Goal: Transaction & Acquisition: Book appointment/travel/reservation

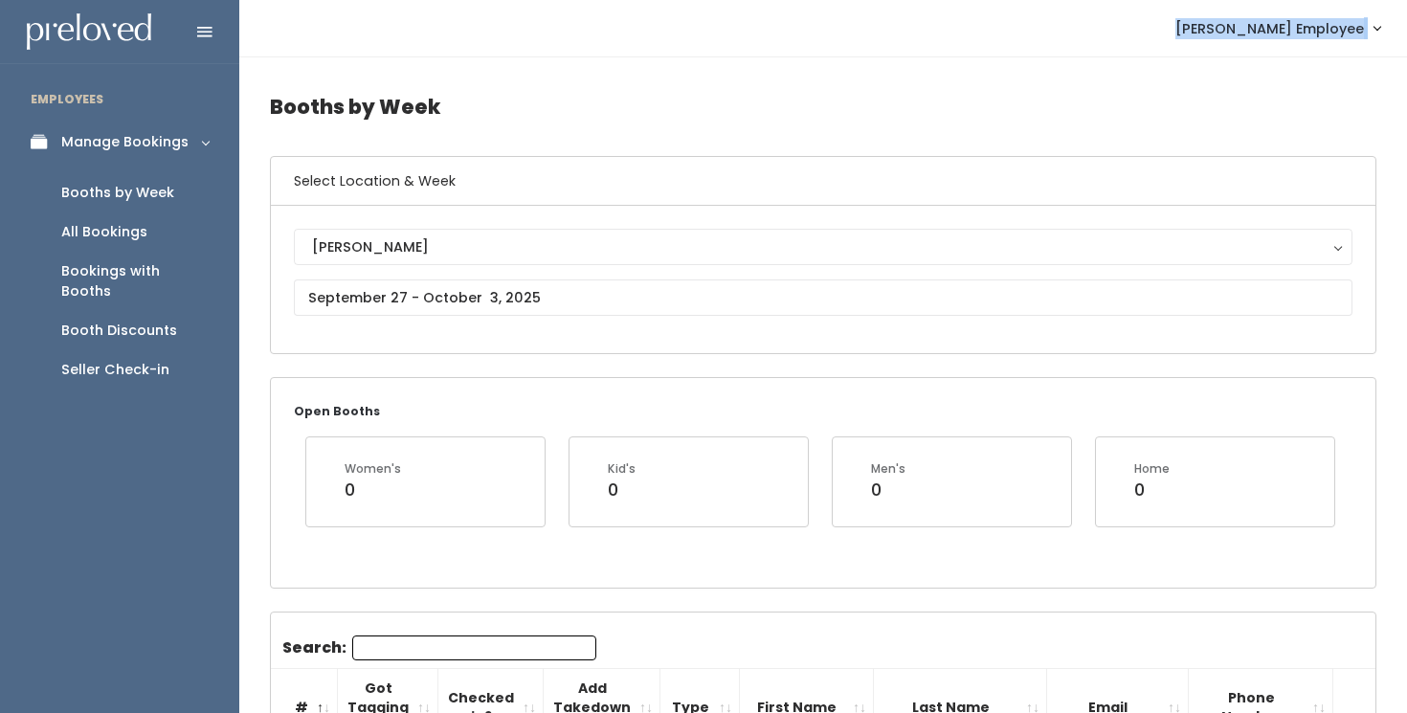
click at [1273, 32] on span "[PERSON_NAME] Employee" at bounding box center [1269, 28] width 189 height 21
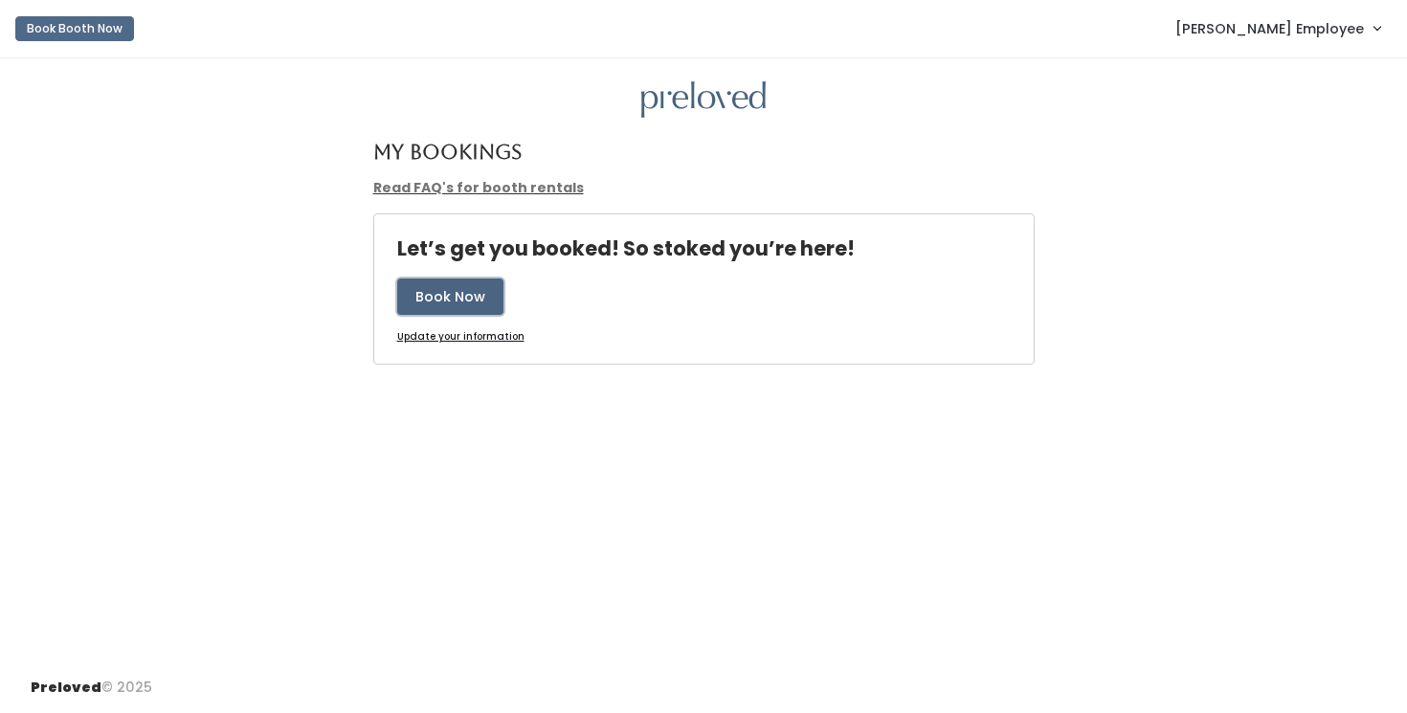
click at [460, 306] on button "Book Now" at bounding box center [450, 297] width 106 height 36
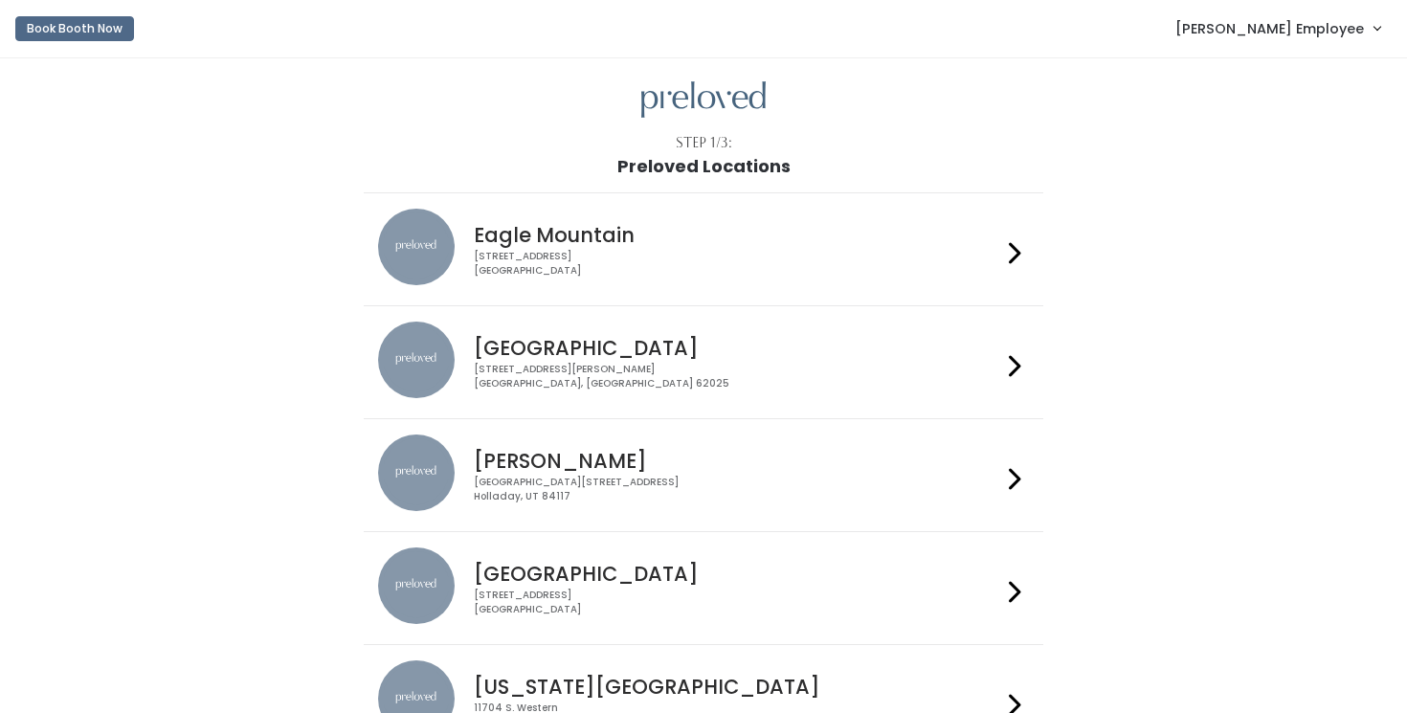
click at [645, 489] on div "Creekside Place, 4878 South Highland Drive Holladay, UT 84117" at bounding box center [737, 490] width 526 height 28
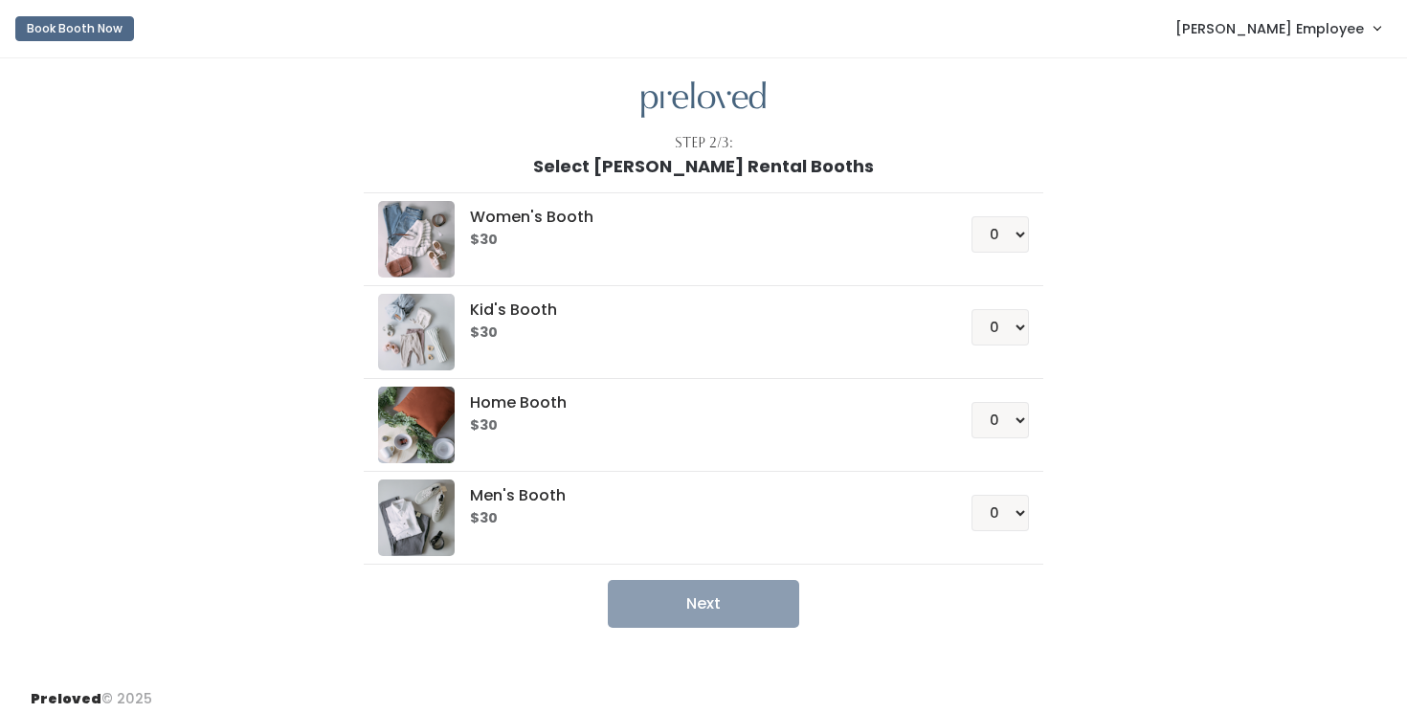
scroll to position [11, 0]
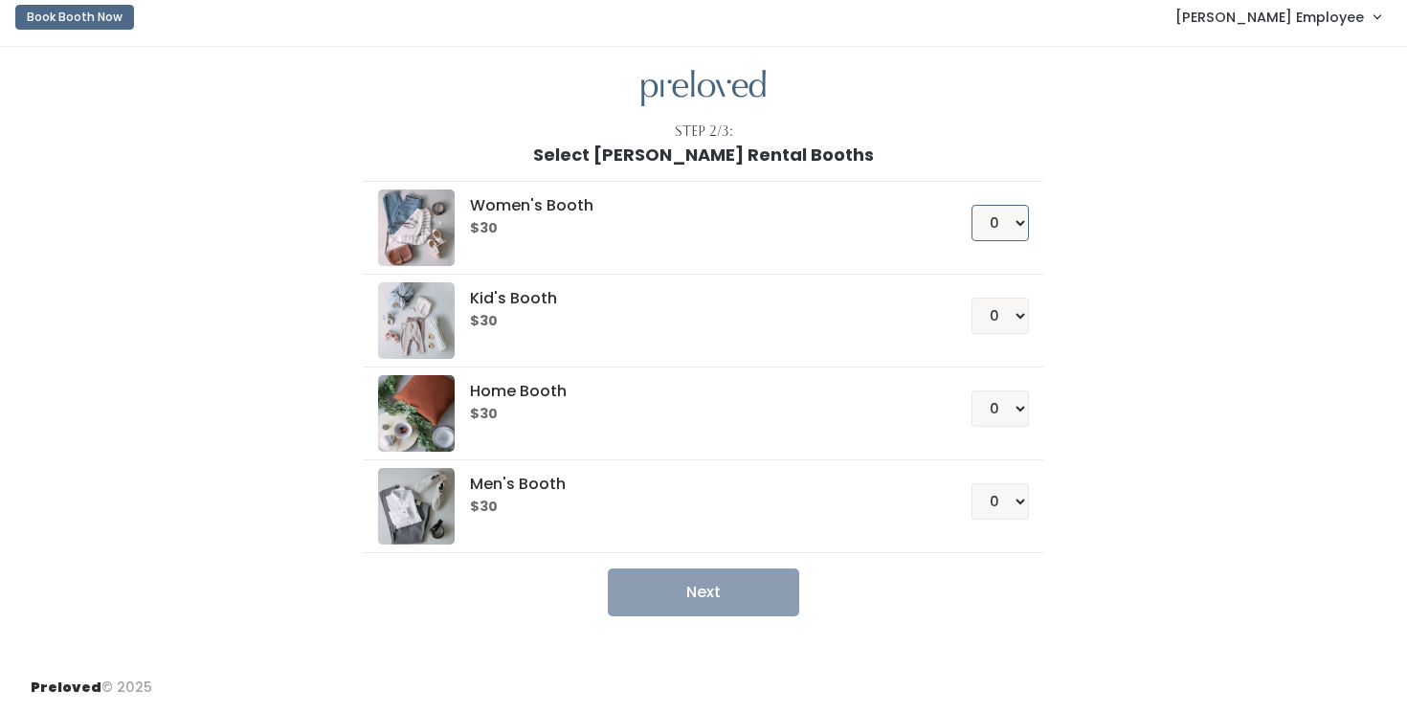
click at [996, 235] on select "0 1 2 3 4" at bounding box center [1000, 223] width 57 height 36
select select "1"
click at [972, 205] on select "0 1 2 3 4" at bounding box center [1000, 223] width 57 height 36
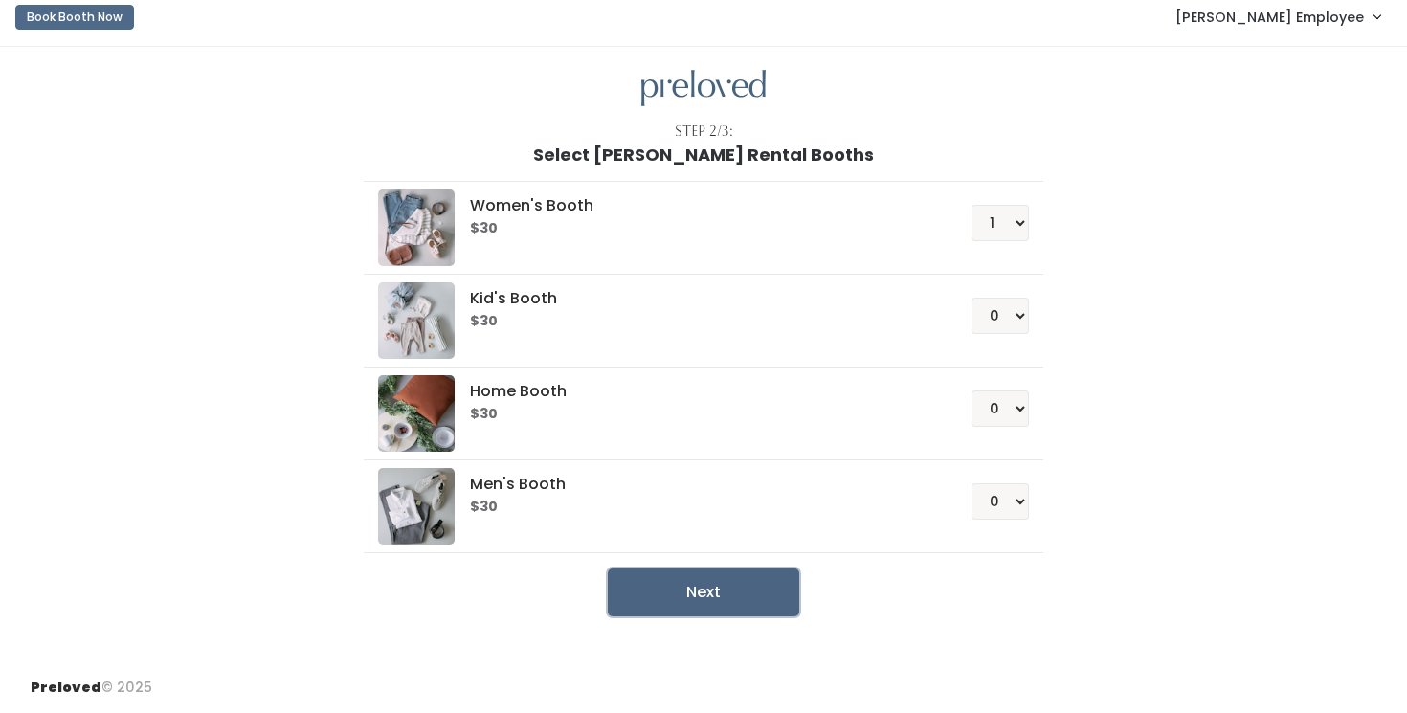
click at [663, 600] on button "Next" at bounding box center [703, 593] width 191 height 48
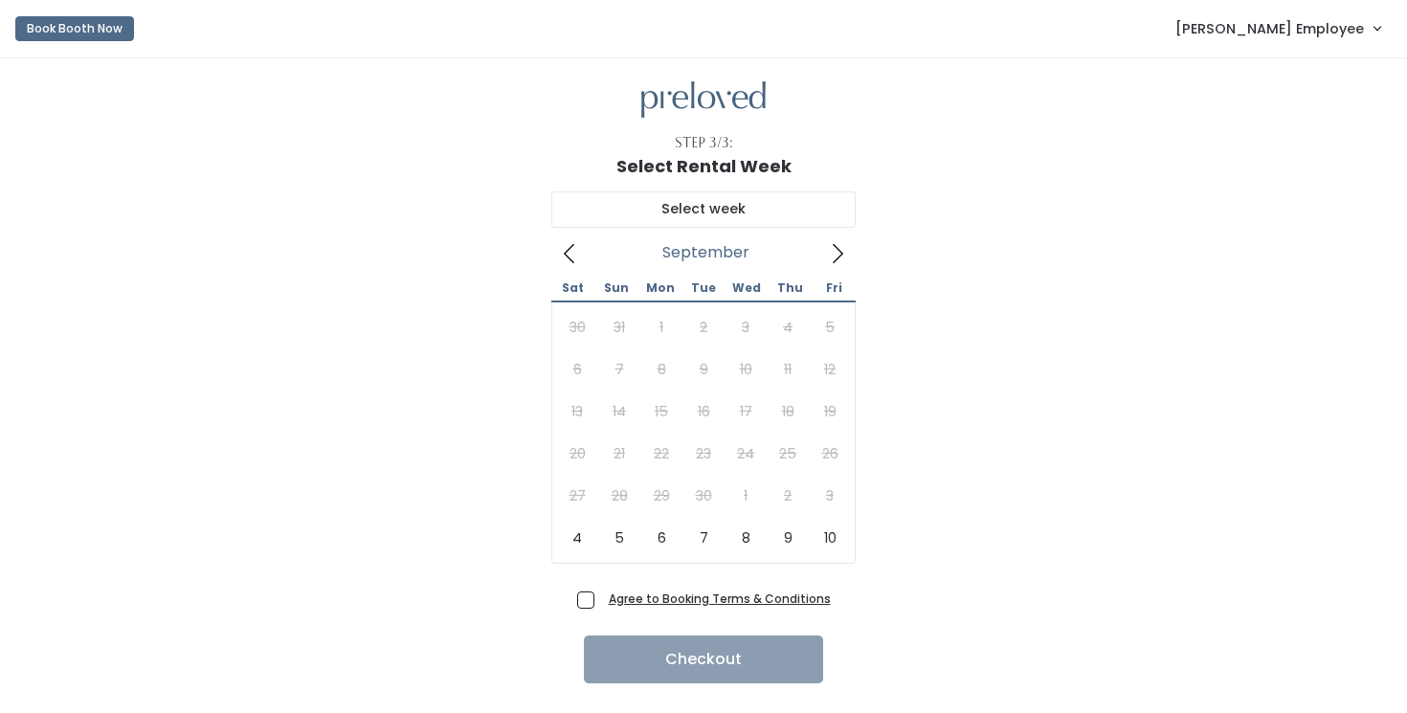
scroll to position [44, 0]
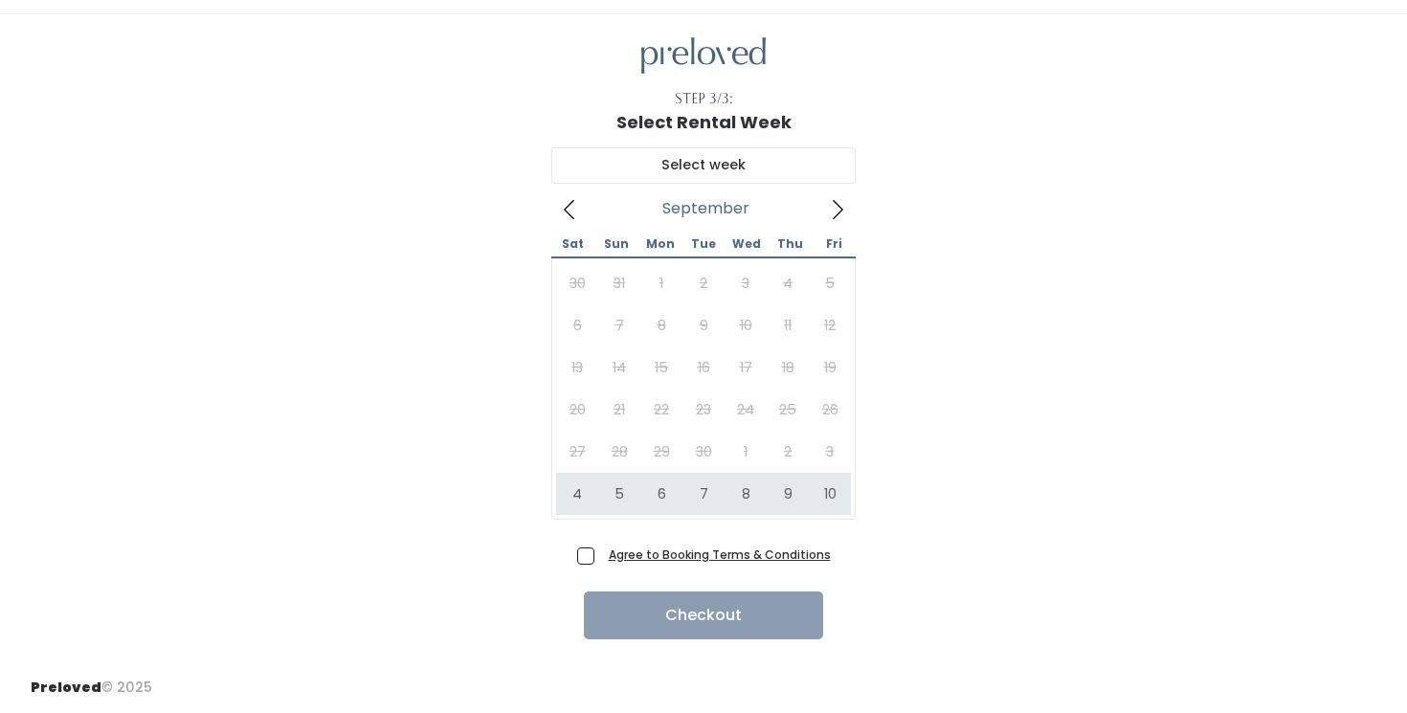
click at [666, 554] on u "Agree to Booking Terms & Conditions" at bounding box center [720, 555] width 222 height 16
